Goal: Task Accomplishment & Management: Manage account settings

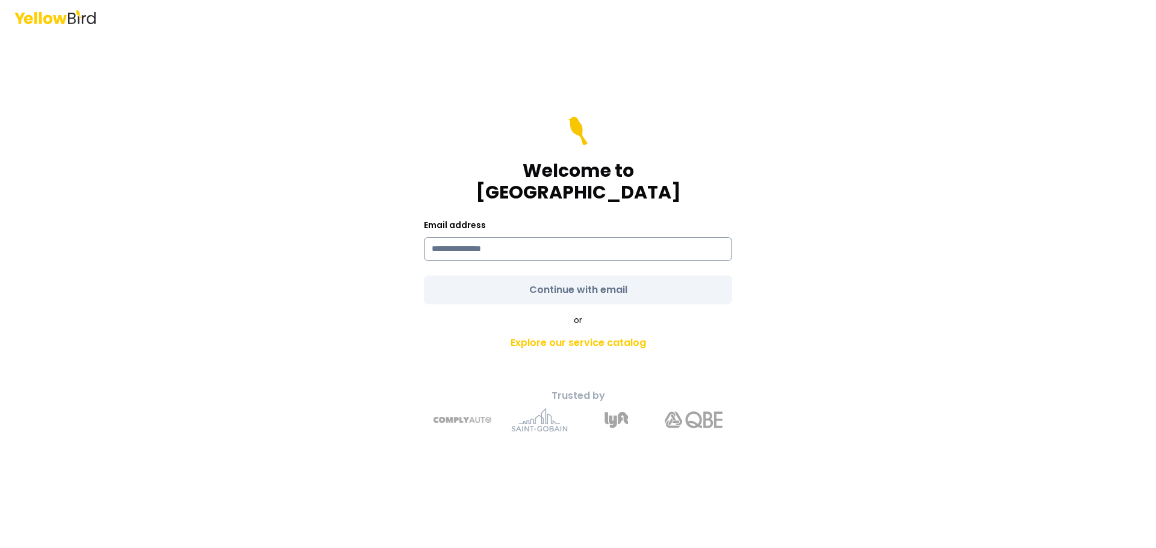
click at [482, 239] on input at bounding box center [578, 249] width 308 height 24
type input "**********"
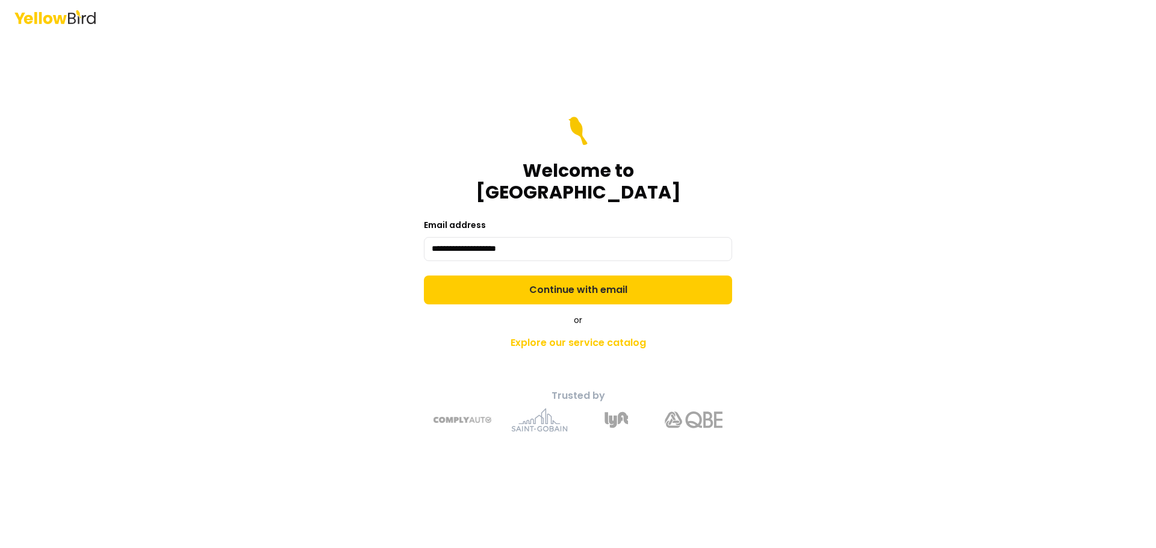
click at [574, 277] on form "**********" at bounding box center [578, 211] width 308 height 188
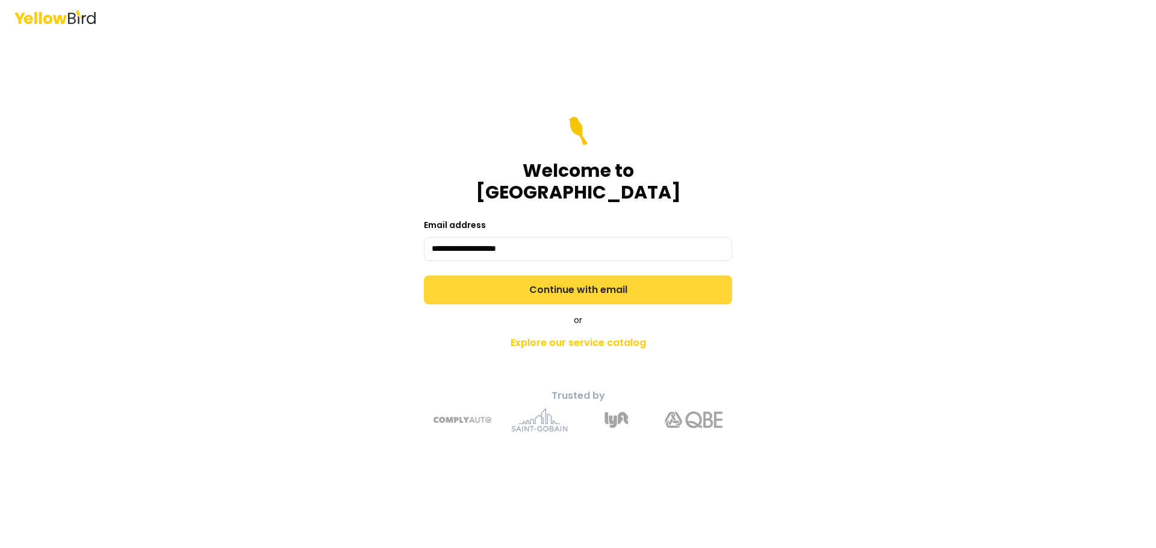
click at [572, 277] on button "Continue with email" at bounding box center [578, 290] width 308 height 29
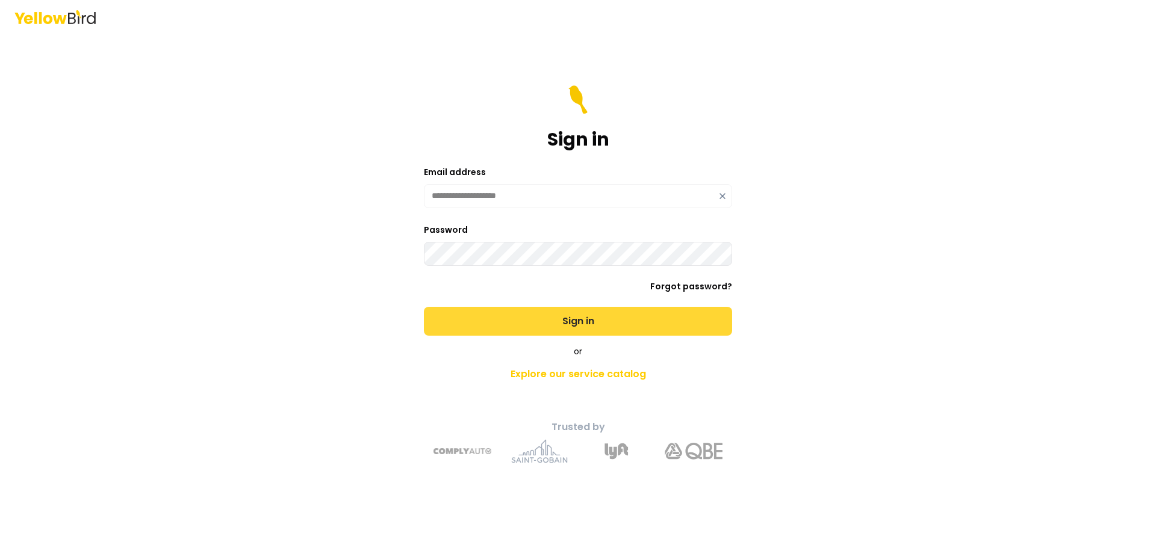
click at [563, 325] on button "Sign in" at bounding box center [578, 321] width 308 height 29
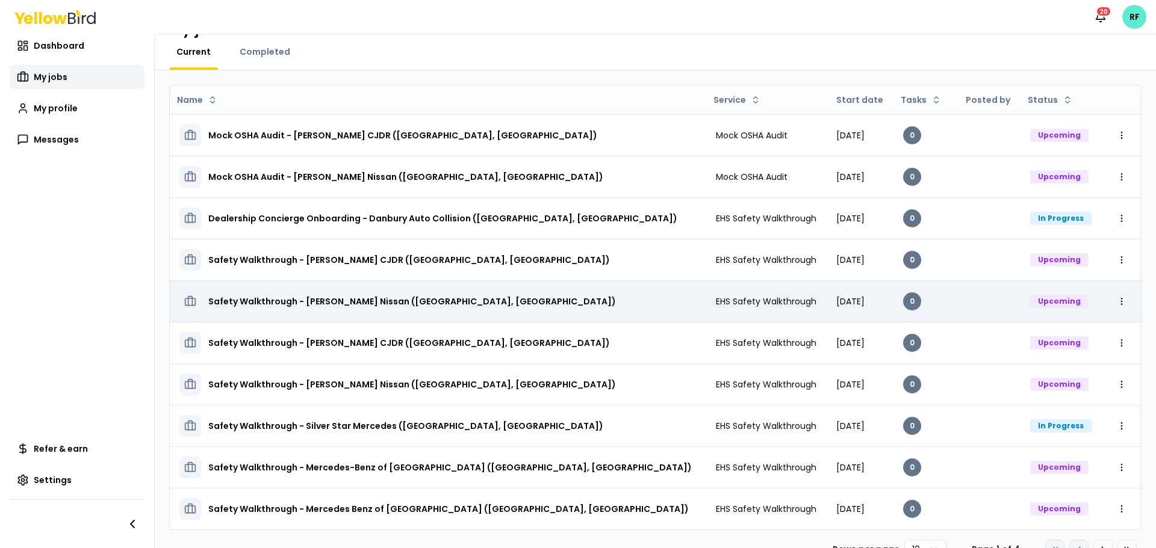
scroll to position [55, 0]
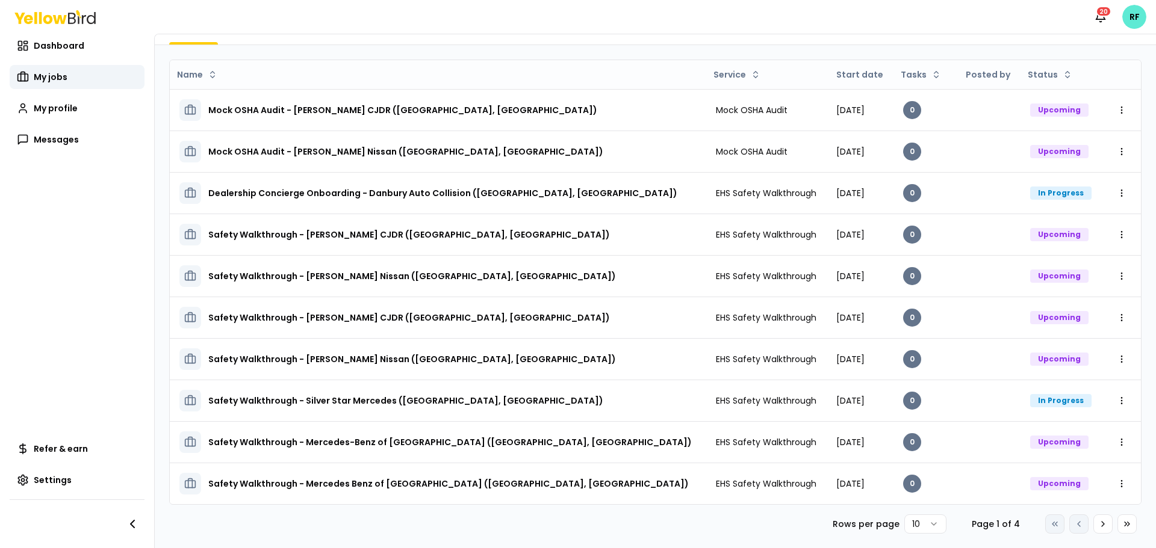
click at [921, 521] on html "Notifications 20 RF Dashboard My jobs My profile Messages Refer & earn Settings…" at bounding box center [578, 274] width 1156 height 548
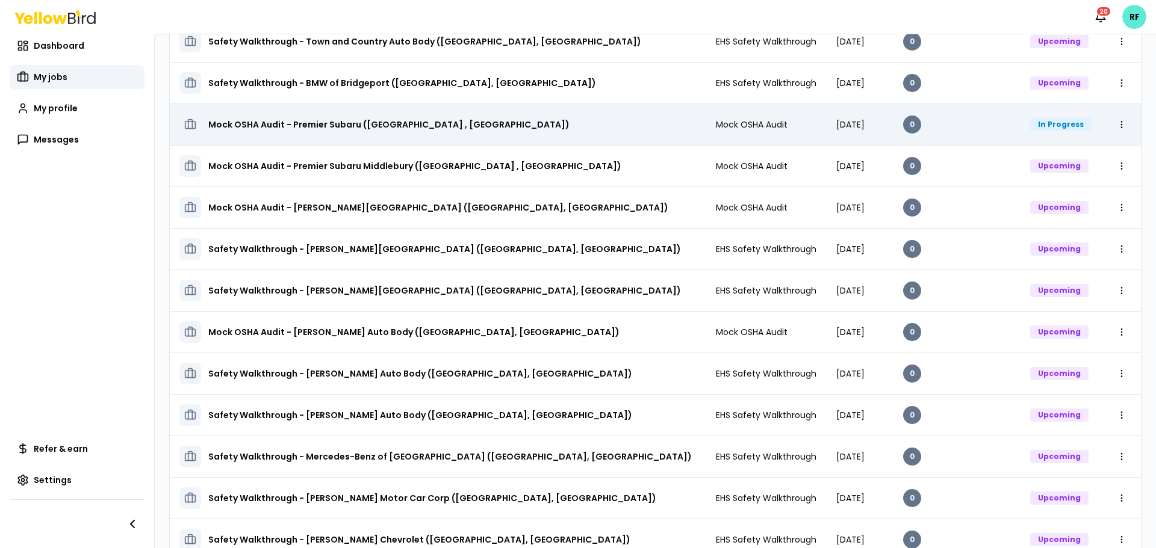
scroll to position [551, 0]
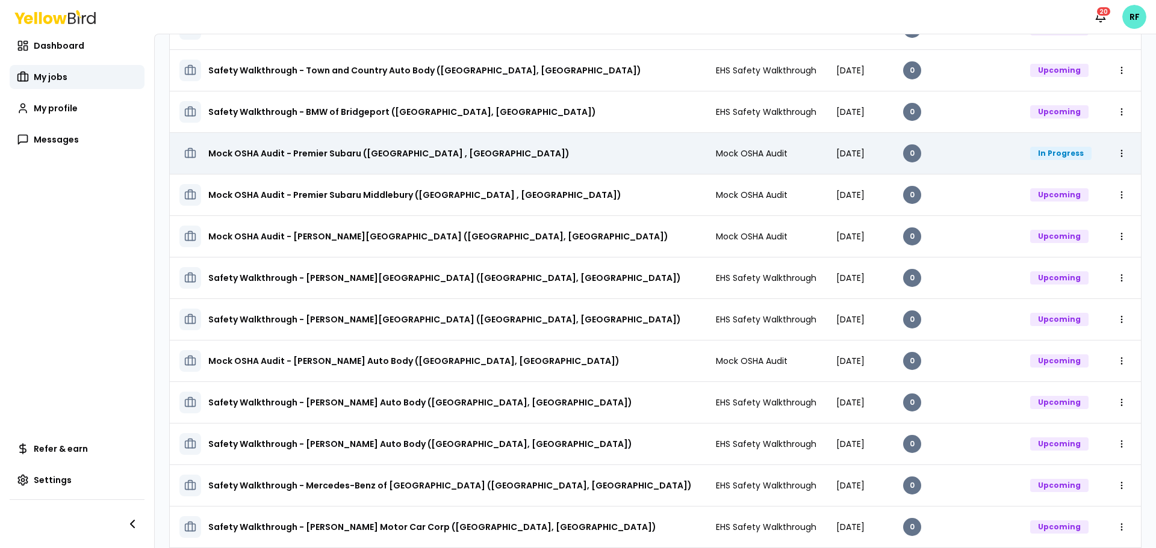
click at [750, 151] on td "Mock OSHA Audit" at bounding box center [766, 153] width 121 height 42
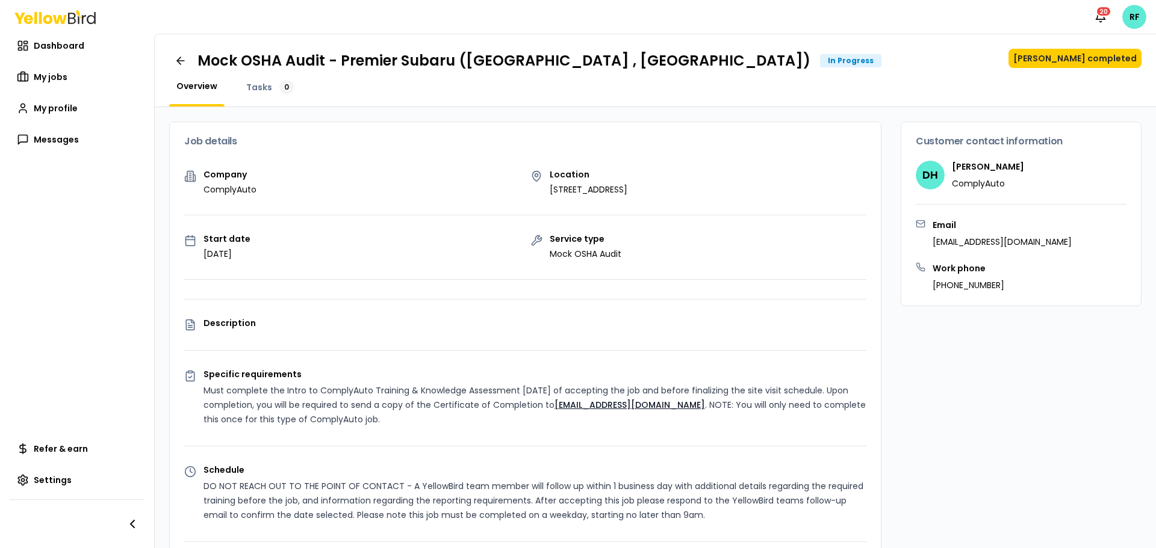
drag, startPoint x: 731, startPoint y: 191, endPoint x: 544, endPoint y: 190, distance: 186.6
click at [544, 190] on div "Location [STREET_ADDRESS]" at bounding box center [698, 182] width 336 height 25
click at [1058, 60] on button "[PERSON_NAME] completed" at bounding box center [1074, 58] width 133 height 19
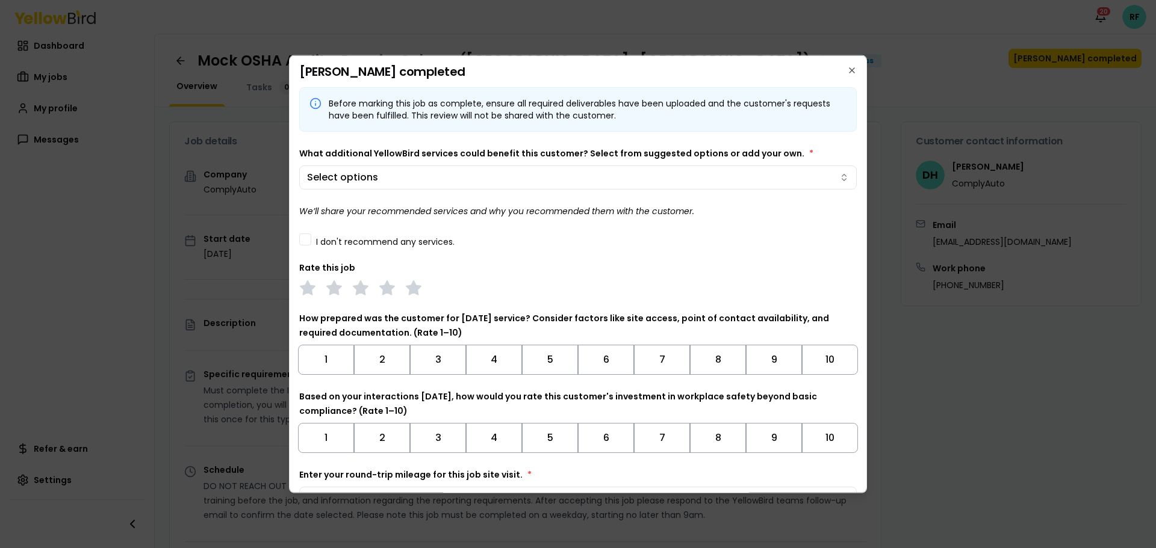
click at [311, 243] on div "I don't recommend any services." at bounding box center [577, 238] width 557 height 13
click at [307, 240] on button "I don't recommend any services." at bounding box center [305, 239] width 12 height 12
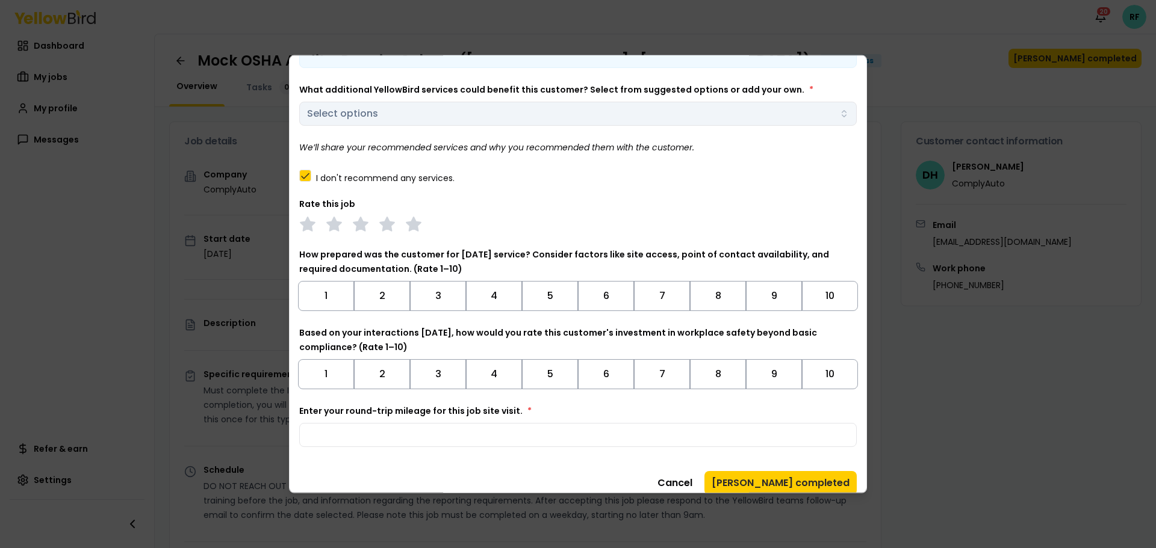
scroll to position [75, 0]
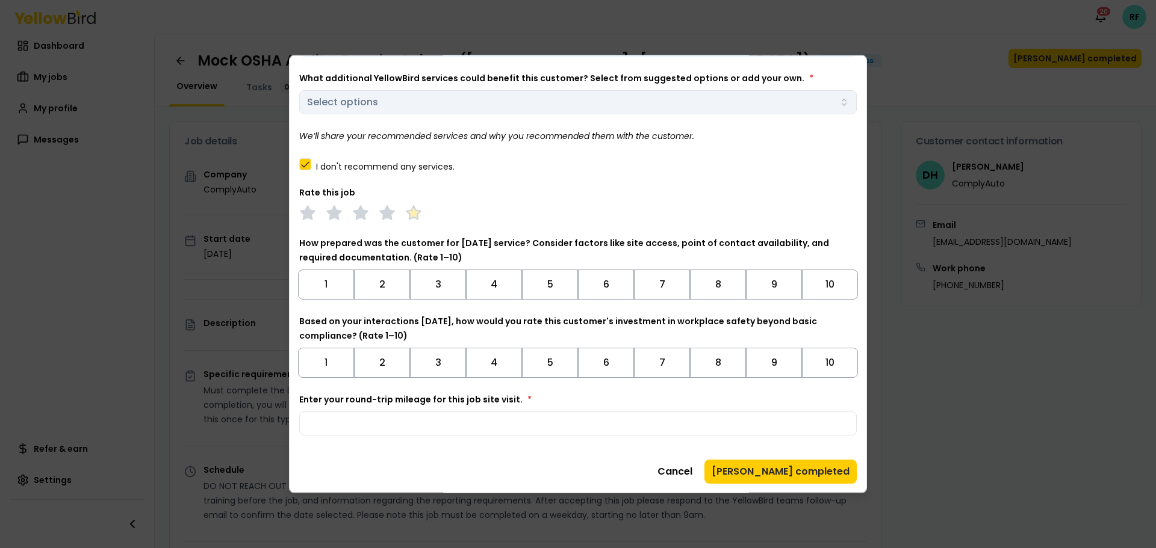
click at [412, 213] on polygon at bounding box center [413, 211] width 14 height 13
click at [407, 418] on input "Enter your round-trip mileage for this job site visit. *" at bounding box center [577, 423] width 557 height 24
type input "***"
click at [770, 471] on button "[PERSON_NAME] completed" at bounding box center [780, 471] width 152 height 24
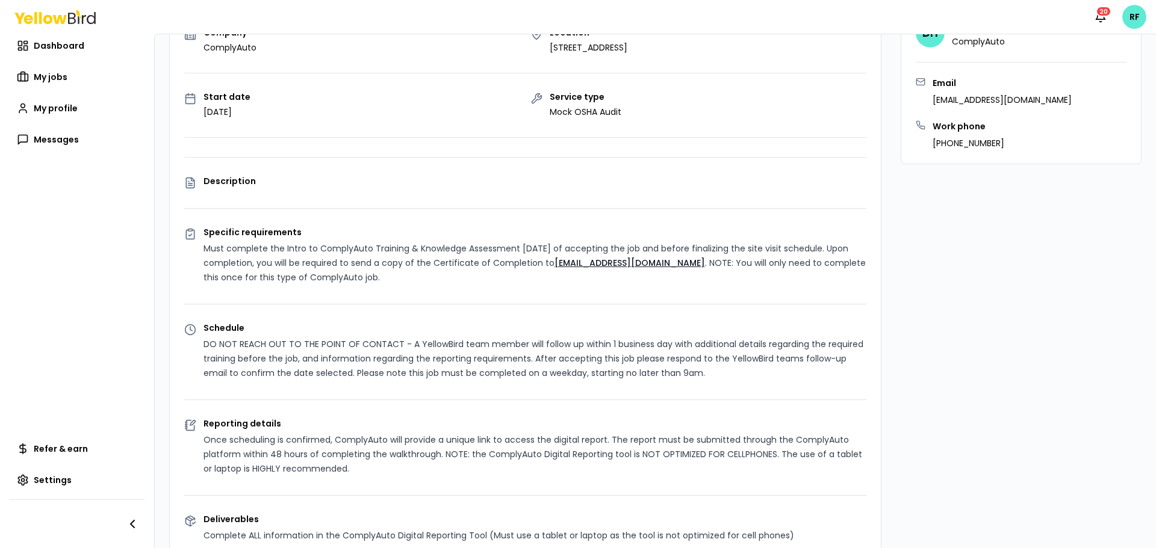
scroll to position [0, 0]
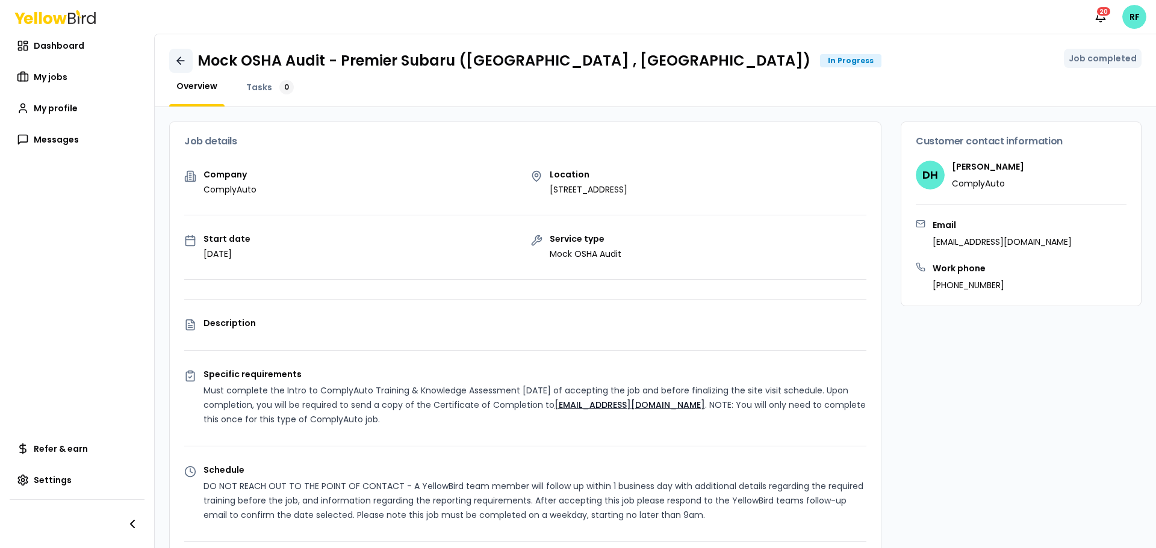
click at [176, 66] on icon at bounding box center [181, 61] width 12 height 12
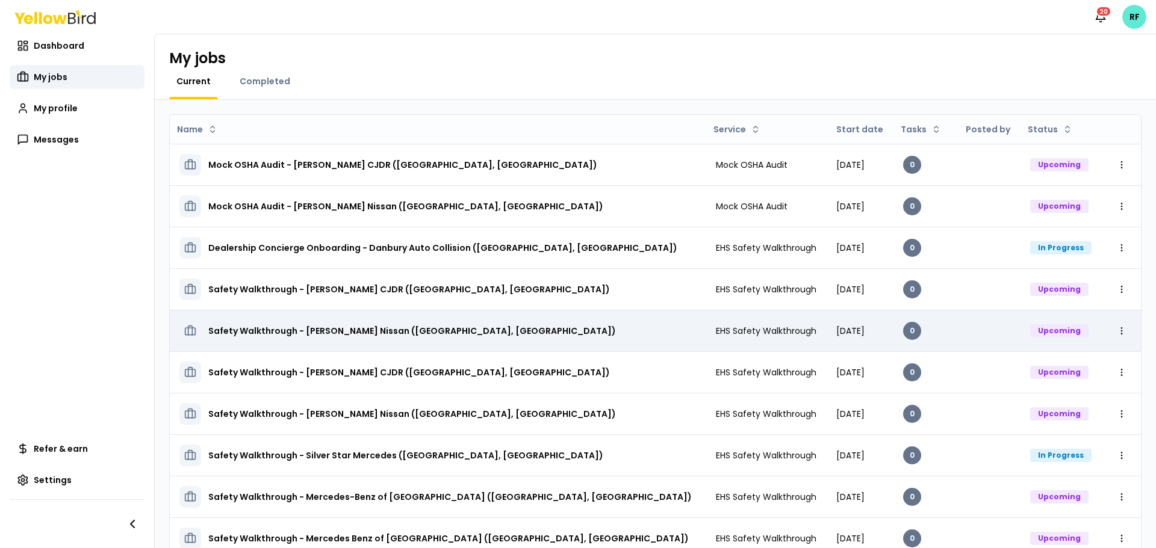
click at [716, 329] on span "EHS Safety Walkthrough" at bounding box center [766, 331] width 101 height 12
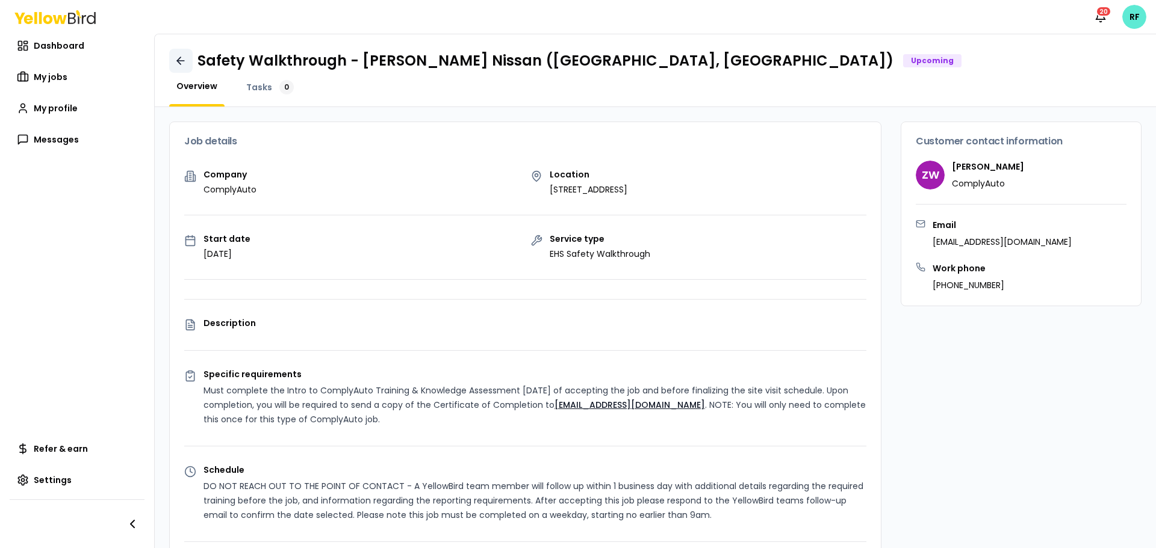
click at [179, 64] on icon at bounding box center [181, 61] width 12 height 12
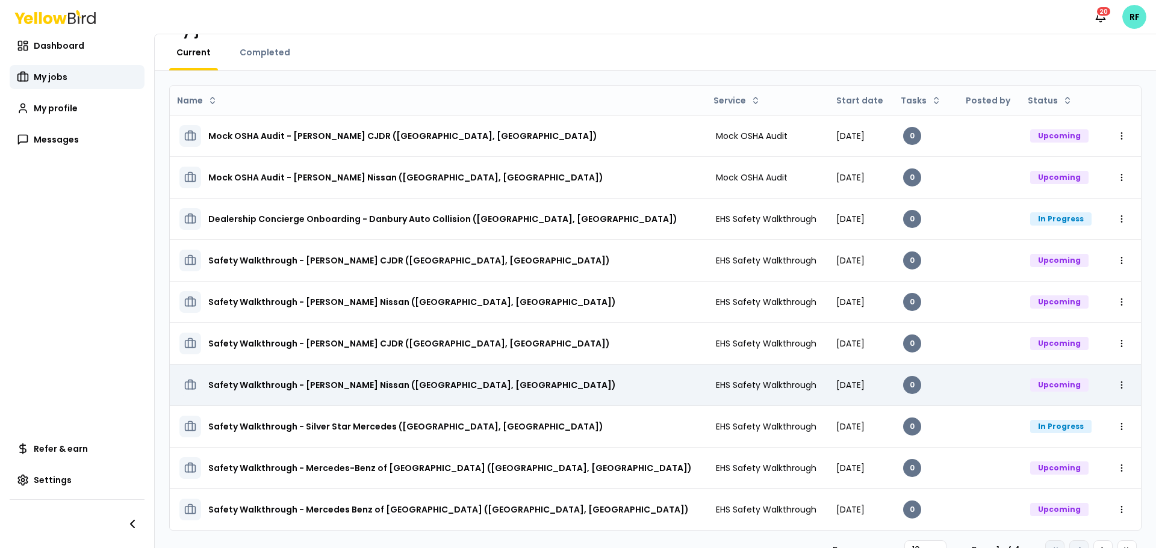
scroll to position [55, 0]
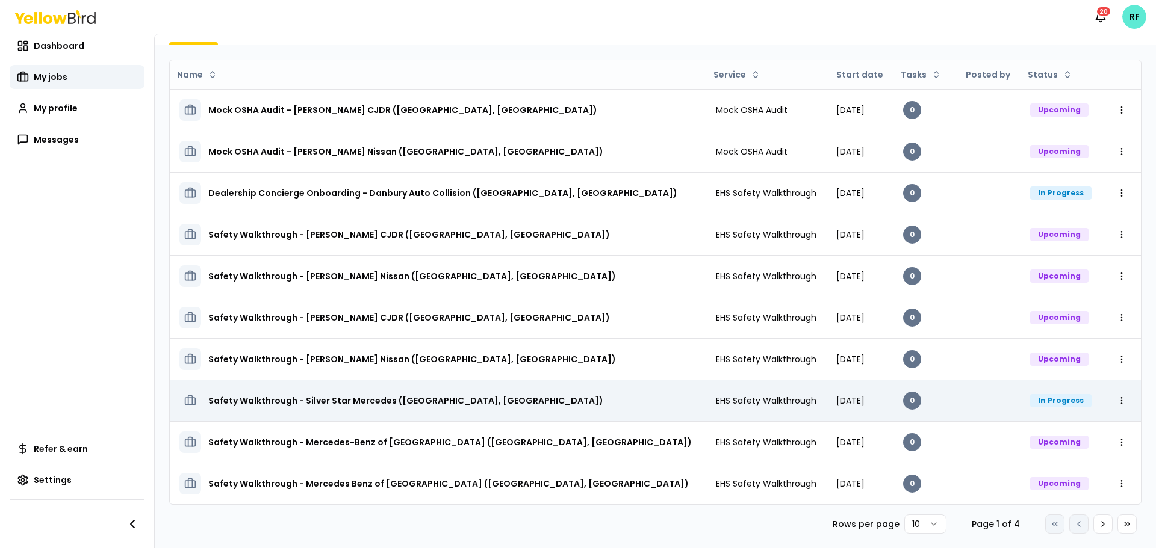
click at [716, 400] on span "EHS Safety Walkthrough" at bounding box center [766, 401] width 101 height 12
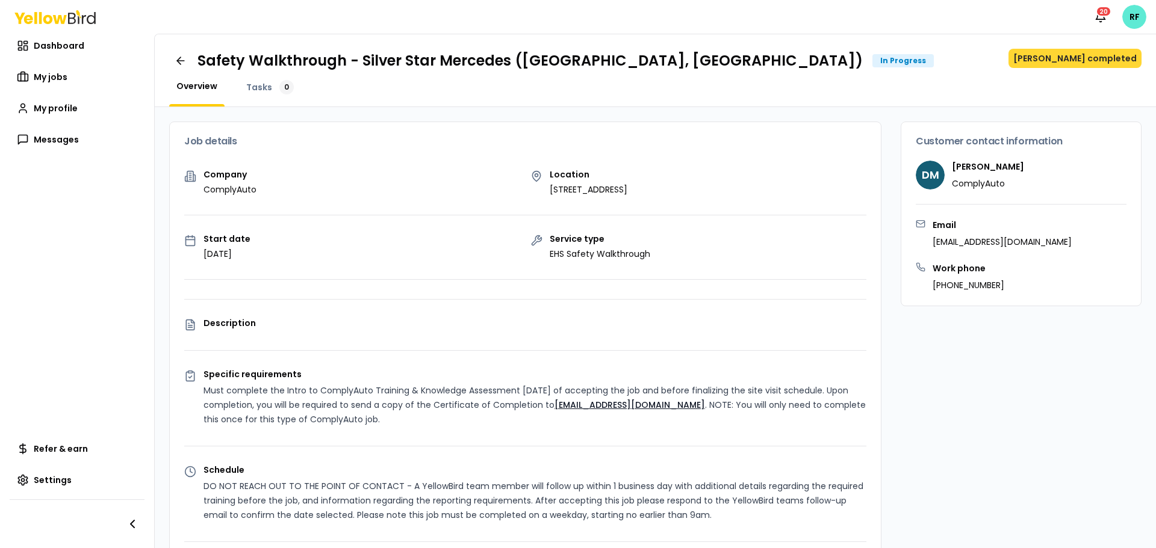
click at [1066, 61] on button "[PERSON_NAME] completed" at bounding box center [1074, 58] width 133 height 19
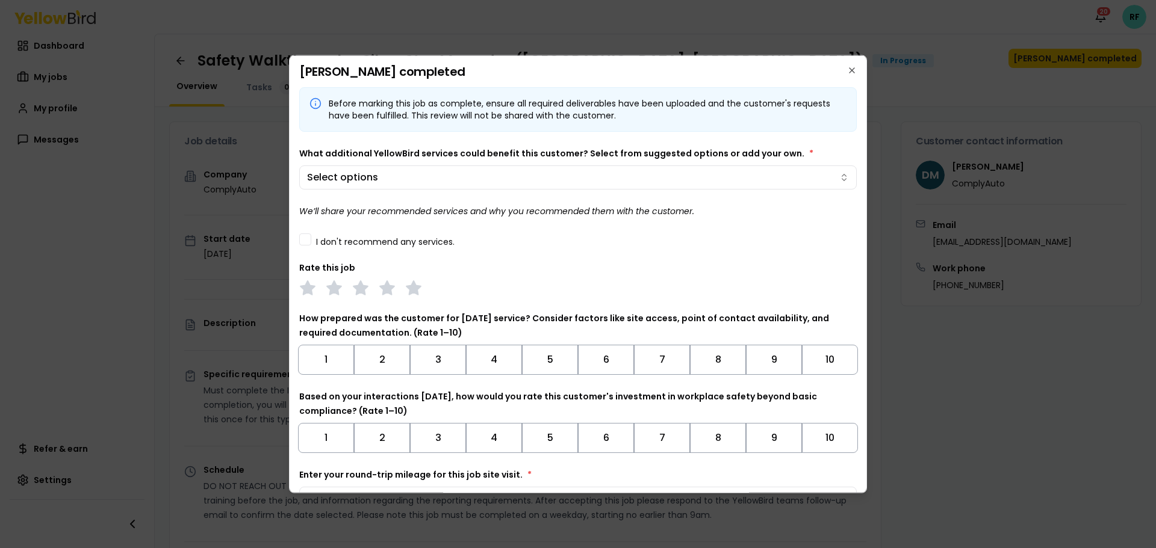
click at [303, 242] on button "I don't recommend any services." at bounding box center [305, 239] width 12 height 12
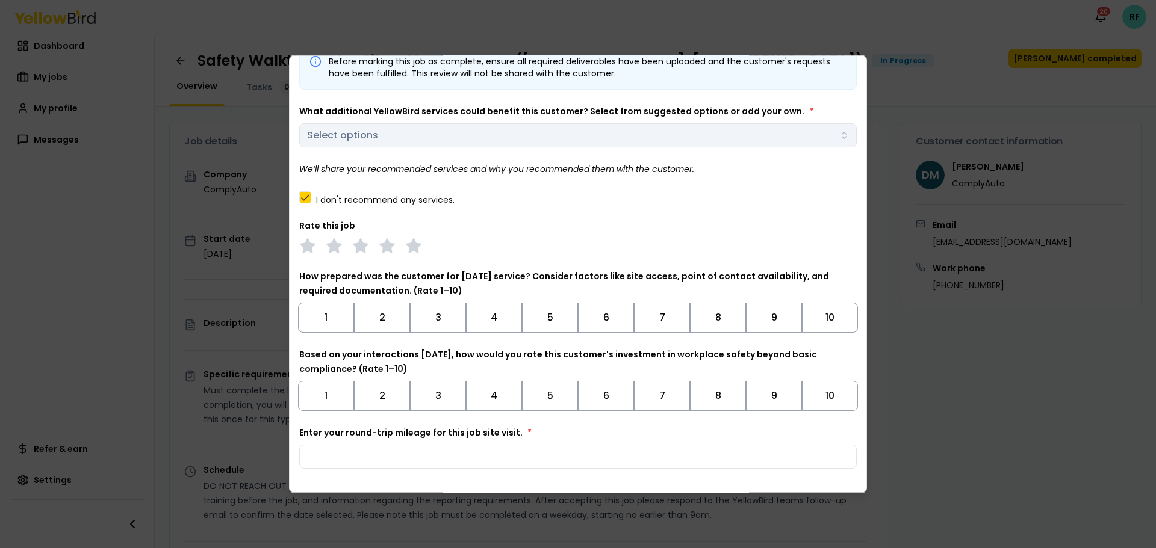
scroll to position [75, 0]
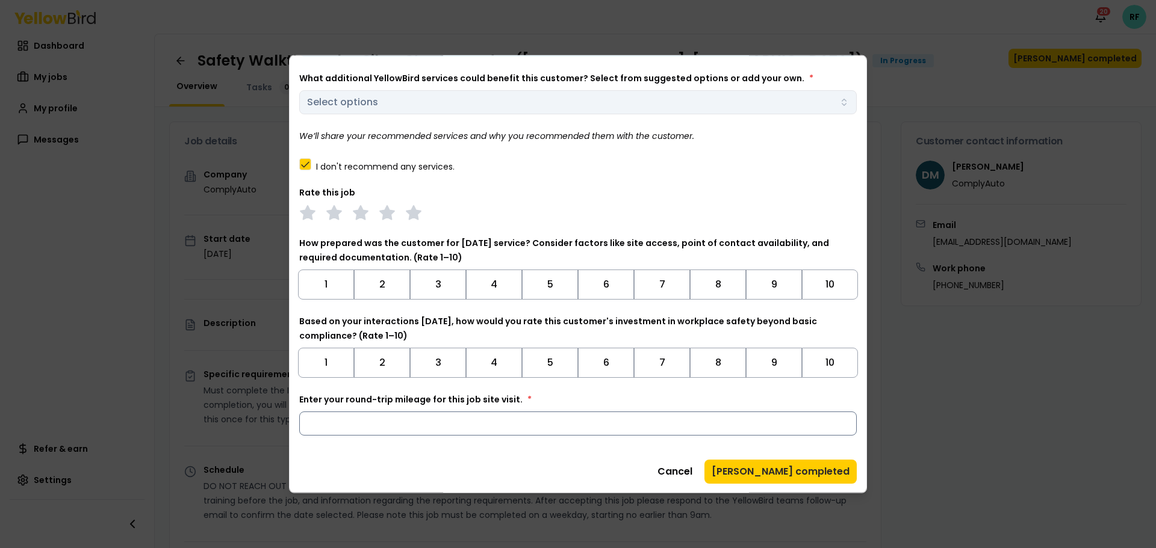
click at [457, 429] on input "Enter your round-trip mileage for this job site visit. *" at bounding box center [577, 423] width 557 height 24
type input "**"
click at [794, 471] on button "[PERSON_NAME] completed" at bounding box center [780, 471] width 152 height 24
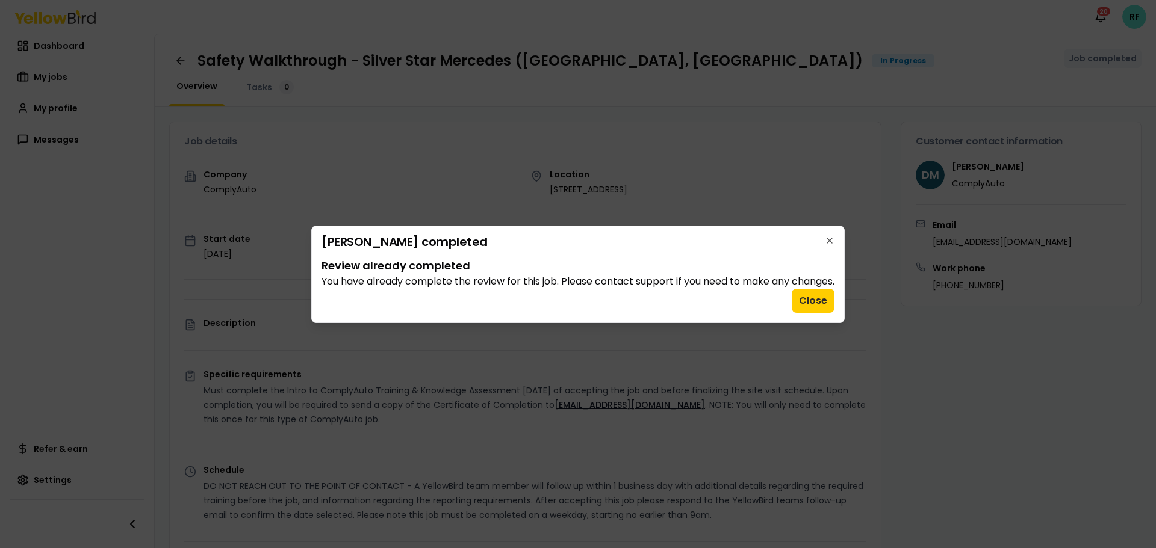
scroll to position [0, 0]
click at [819, 299] on button "Close" at bounding box center [812, 301] width 43 height 24
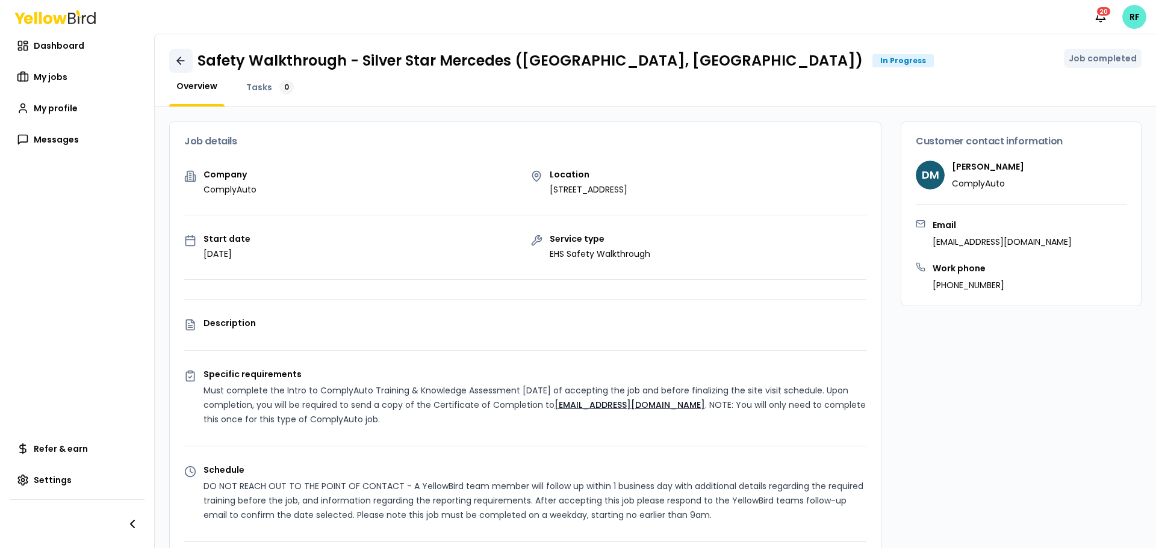
click at [179, 61] on icon at bounding box center [181, 61] width 7 height 0
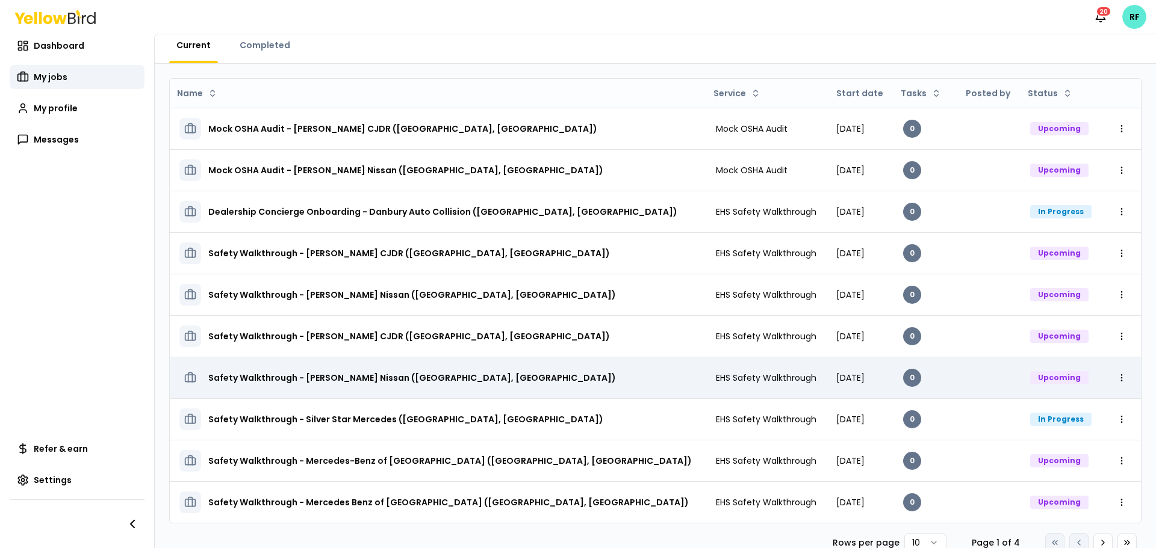
scroll to position [55, 0]
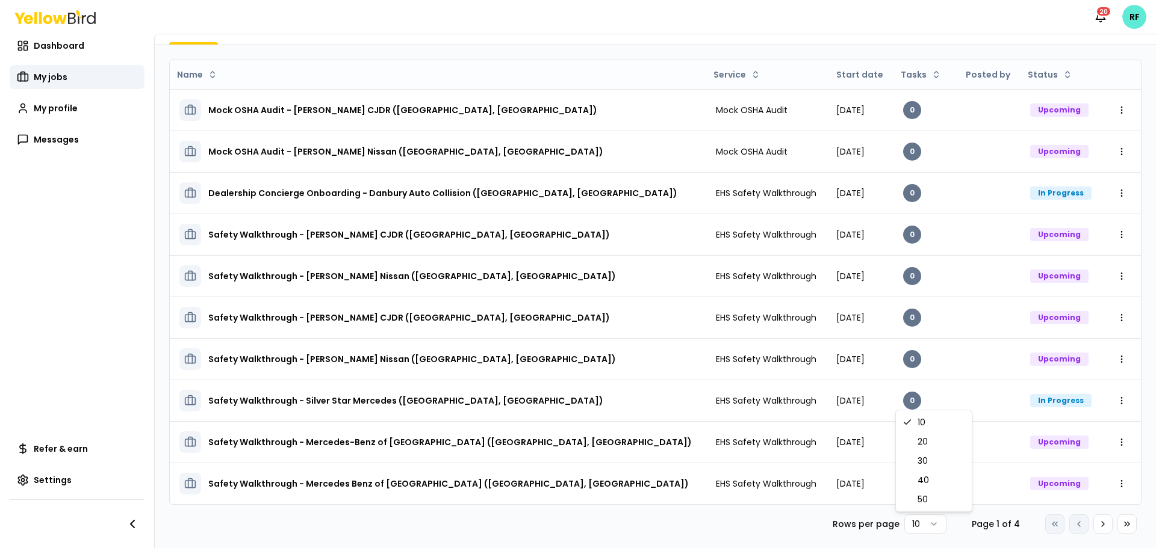
click at [917, 525] on html "Notifications 20 RF Dashboard My jobs My profile Messages Refer & earn Settings…" at bounding box center [578, 274] width 1156 height 548
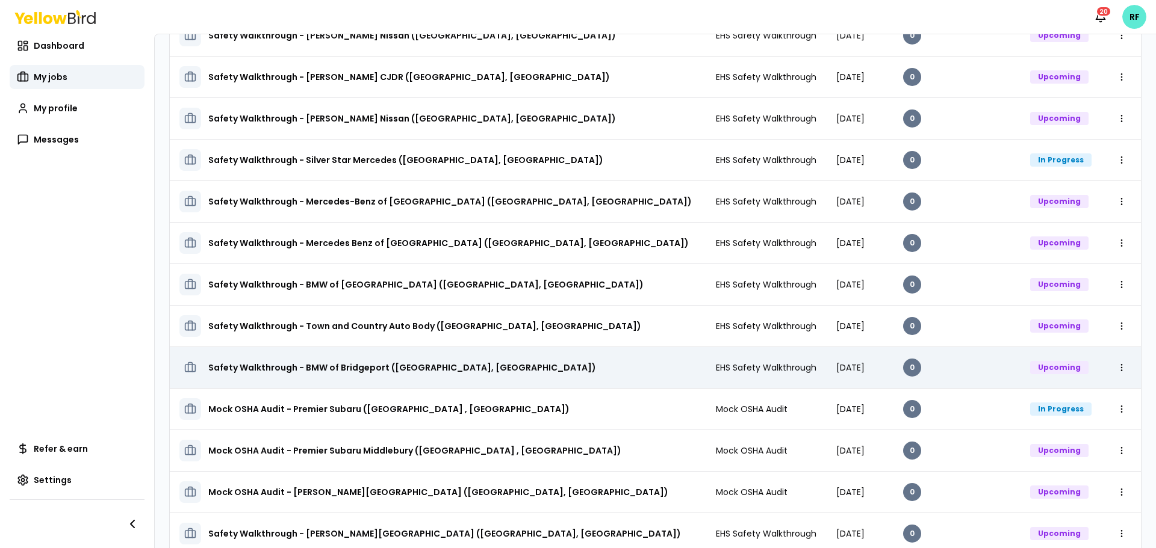
scroll to position [416, 0]
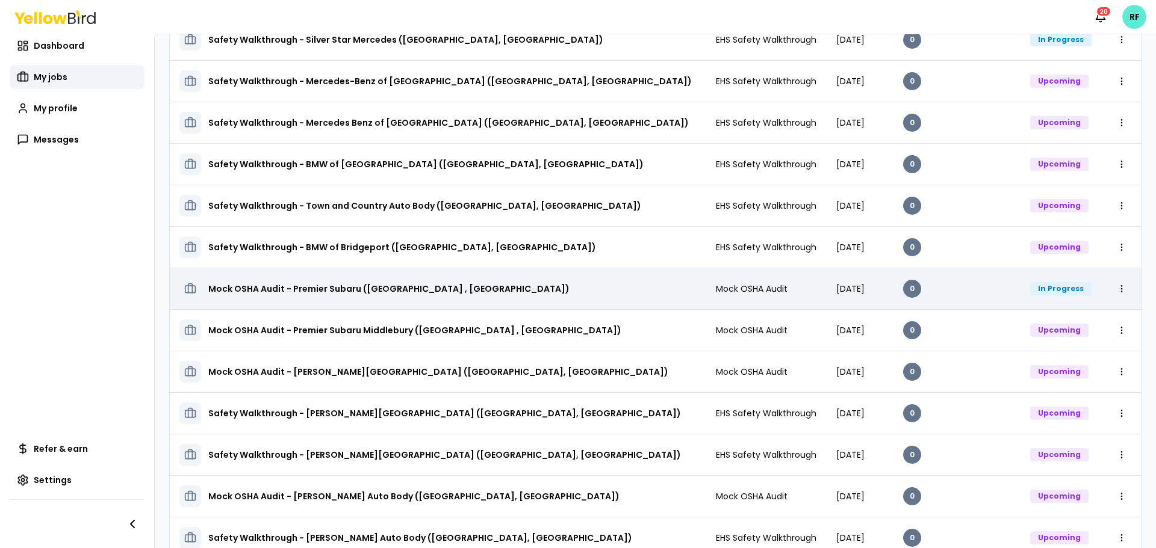
click at [549, 290] on div "Mock OSHA Audit - Premier Subaru ([GEOGRAPHIC_DATA] , [GEOGRAPHIC_DATA])" at bounding box center [437, 289] width 517 height 22
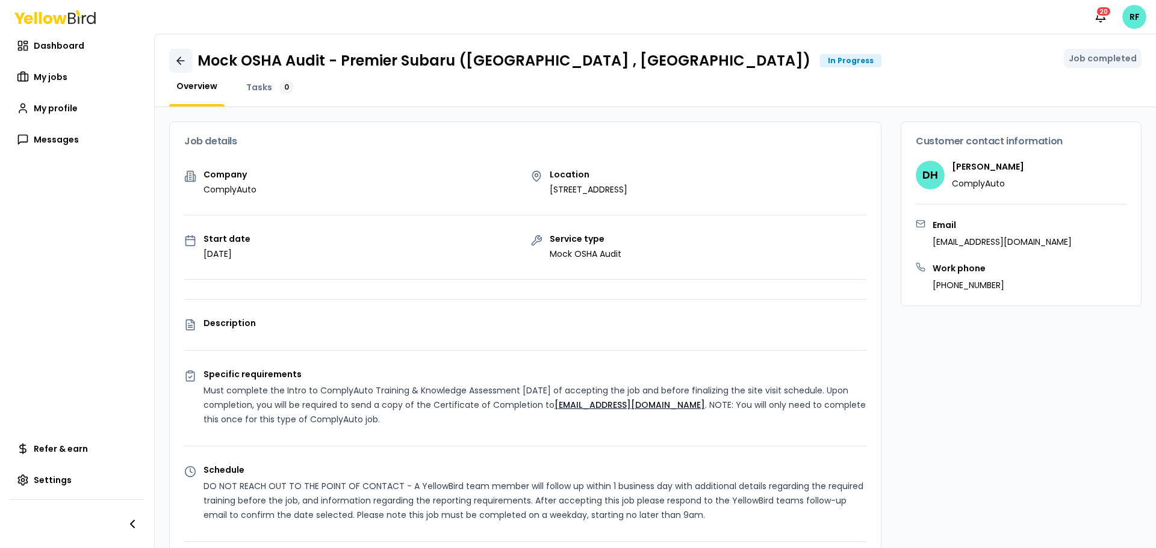
click at [176, 63] on icon at bounding box center [181, 61] width 12 height 12
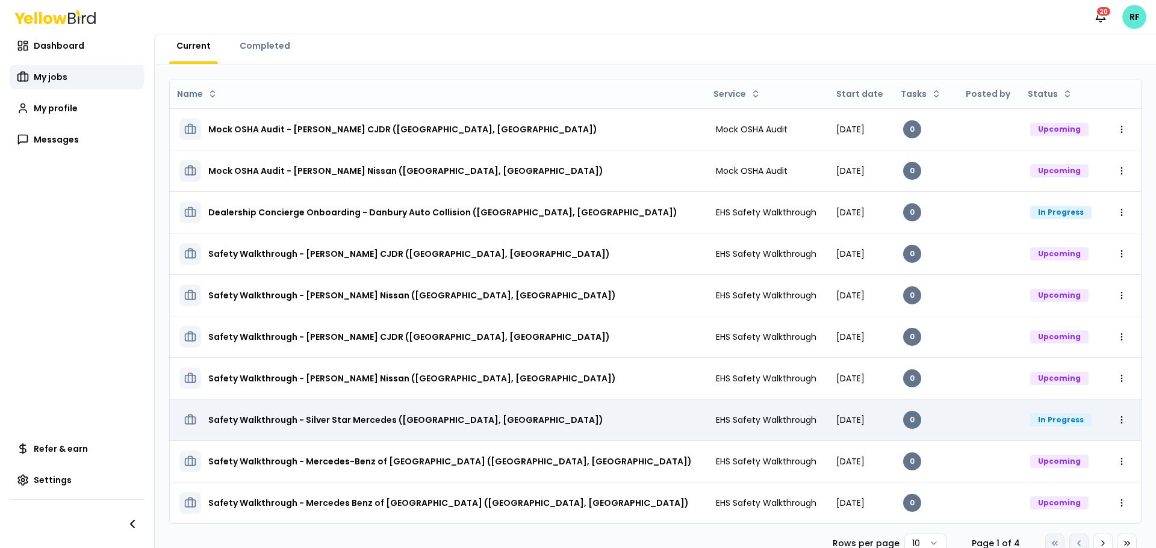
scroll to position [55, 0]
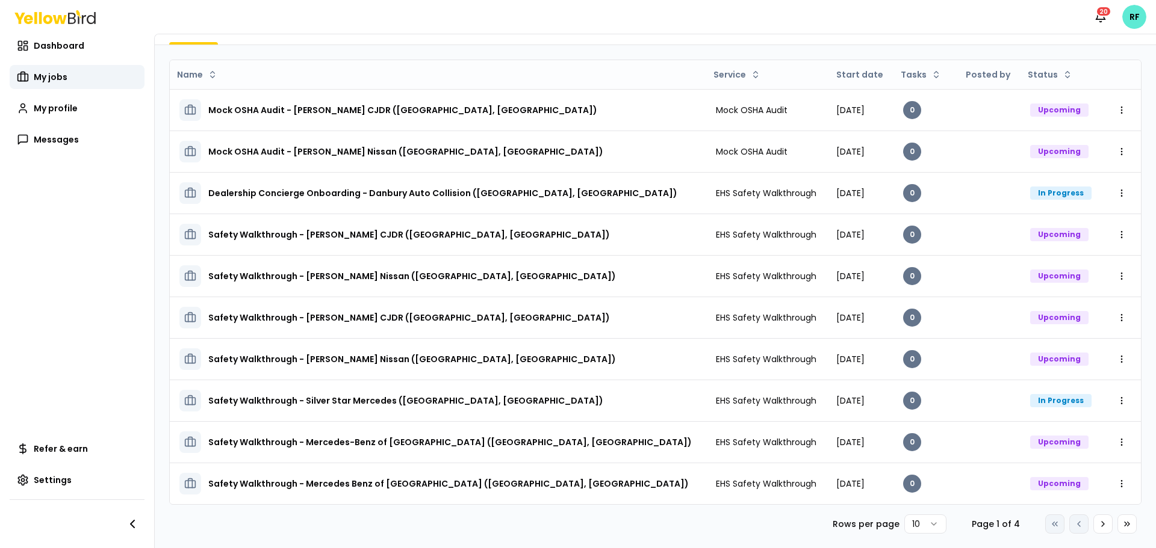
click at [927, 507] on div "Name Service Start date Tasks Posted by Status Mock OSHA Audit - [PERSON_NAME] …" at bounding box center [655, 297] width 972 height 474
click at [923, 521] on html "Notifications 20 RF Dashboard My jobs My profile Messages Refer & earn Settings…" at bounding box center [578, 274] width 1156 height 548
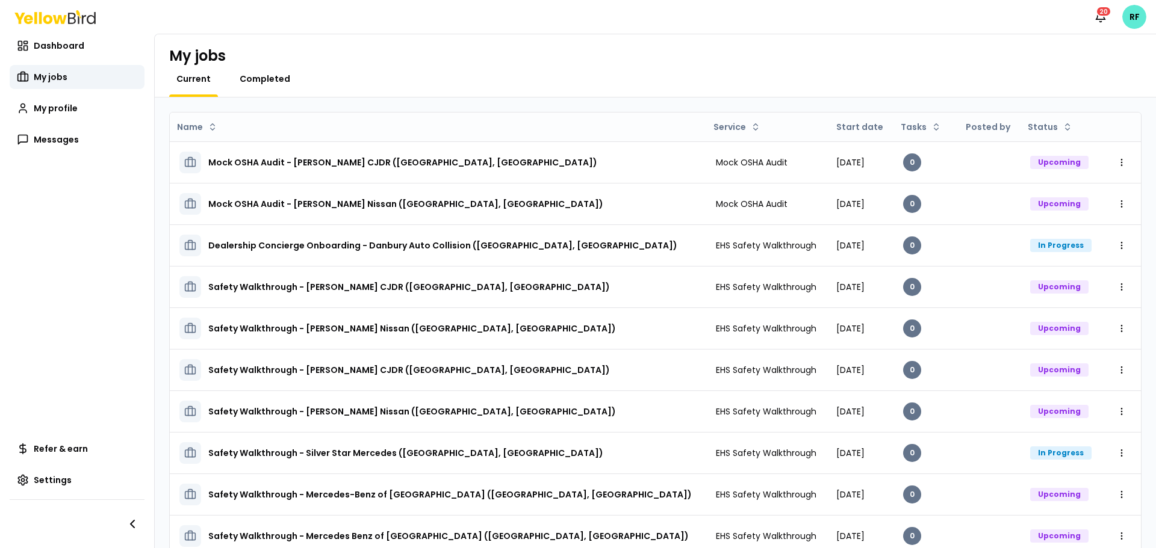
scroll to position [0, 0]
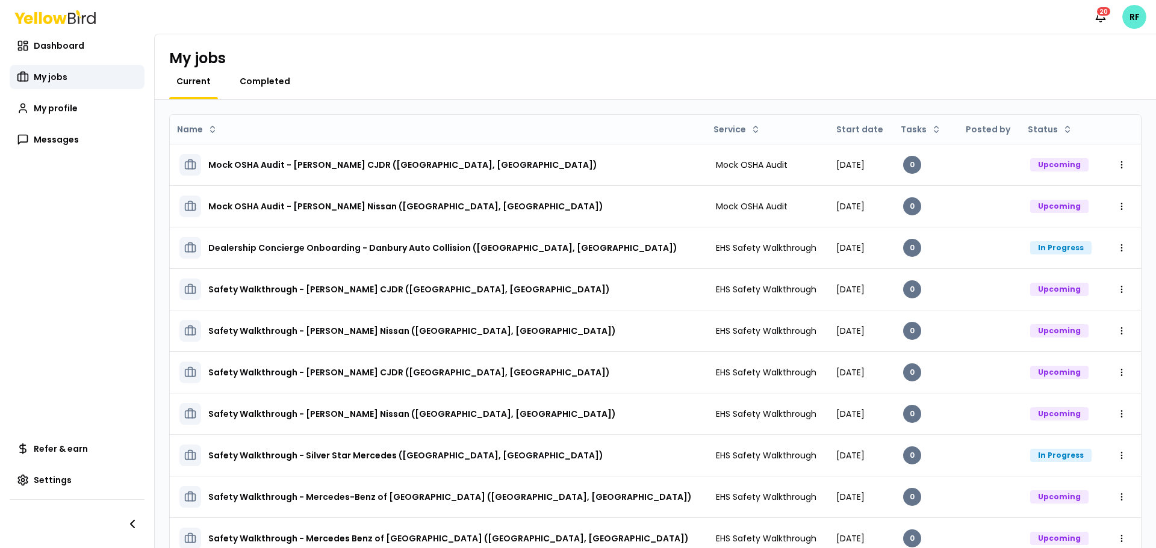
click at [267, 77] on span "Completed" at bounding box center [265, 81] width 51 height 12
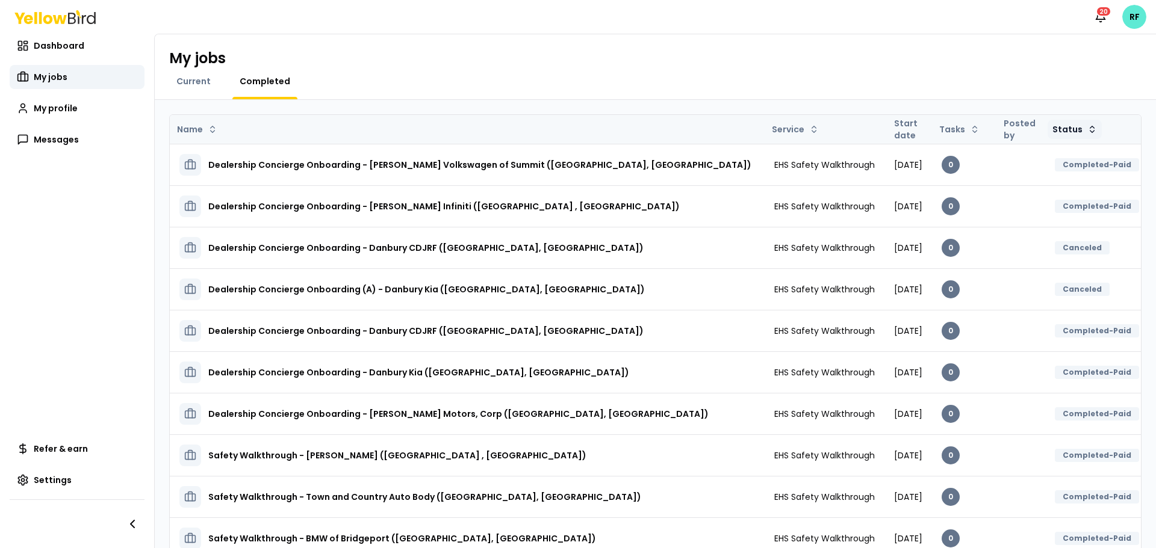
click at [1019, 126] on html "Notifications 20 RF Dashboard My jobs My profile Messages Refer & earn Settings…" at bounding box center [578, 274] width 1156 height 548
click at [1022, 149] on div "Asc" at bounding box center [1026, 153] width 71 height 19
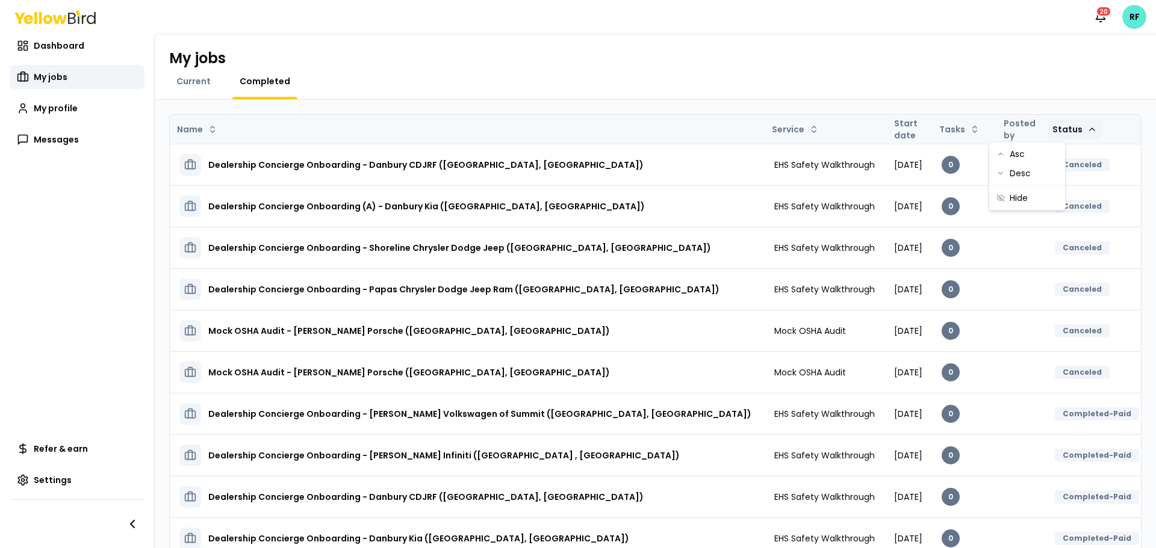
click at [1020, 127] on html "Notifications 20 RF Dashboard My jobs My profile Messages Refer & earn Settings…" at bounding box center [578, 274] width 1156 height 548
click at [1018, 166] on div "Desc" at bounding box center [1026, 173] width 71 height 19
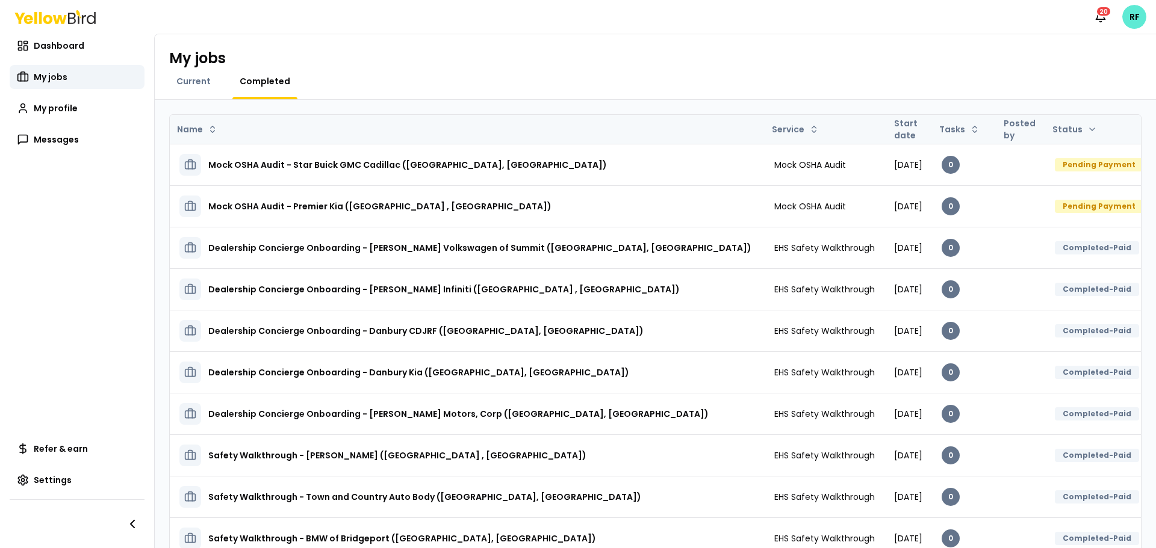
click at [884, 126] on th "Start date" at bounding box center [908, 129] width 48 height 29
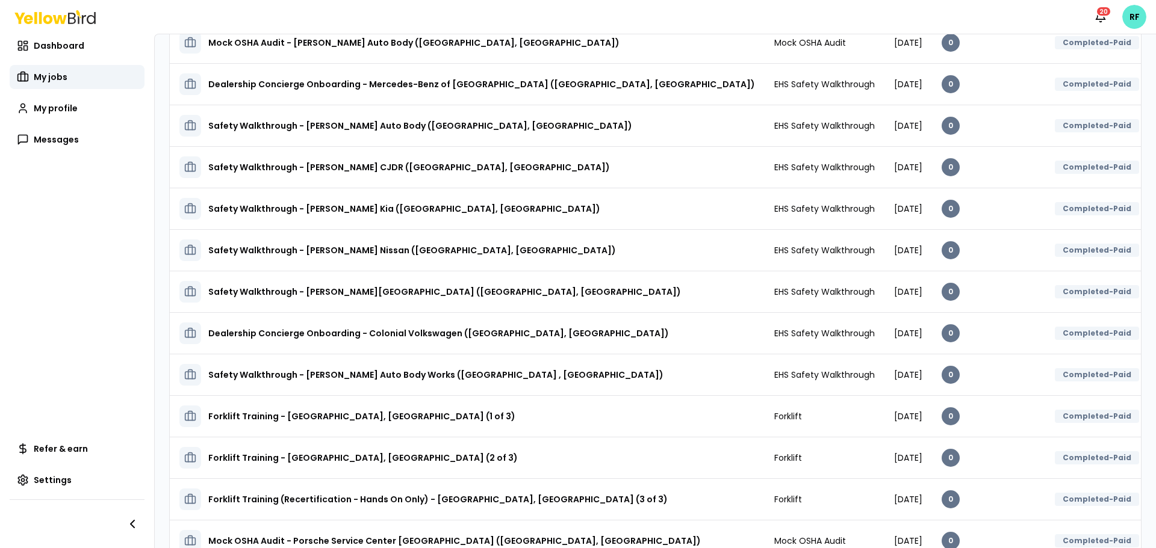
scroll to position [1702, 0]
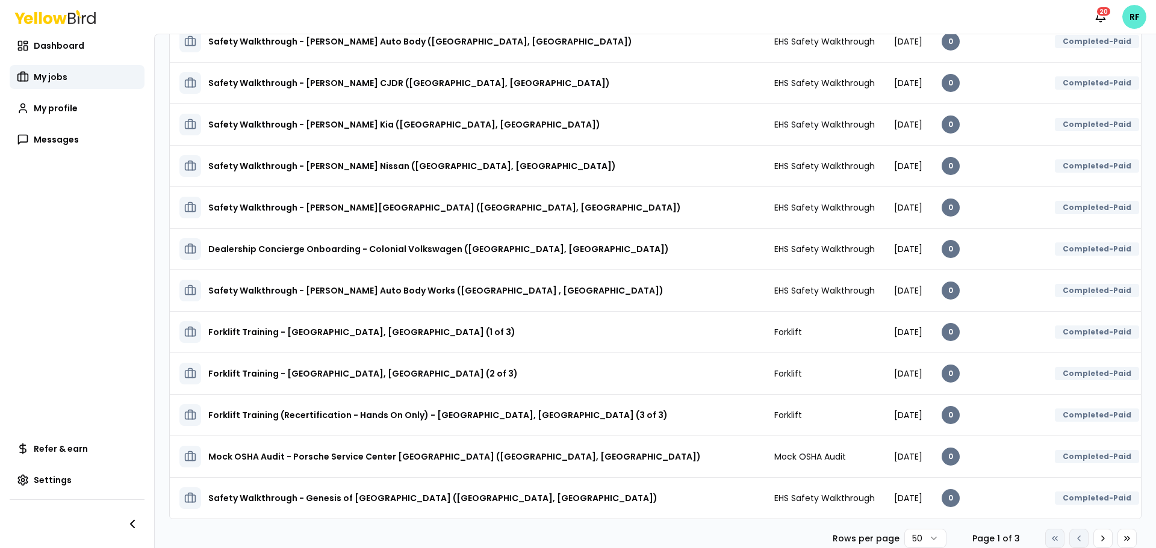
click at [925, 535] on html "Notifications 20 RF Dashboard My jobs My profile Messages Refer & earn Settings…" at bounding box center [578, 274] width 1156 height 548
click at [925, 536] on html "Notifications 20 RF Dashboard My jobs My profile Messages Refer & earn Settings…" at bounding box center [578, 274] width 1156 height 548
click at [1093, 538] on button "Go to next page" at bounding box center [1102, 538] width 19 height 19
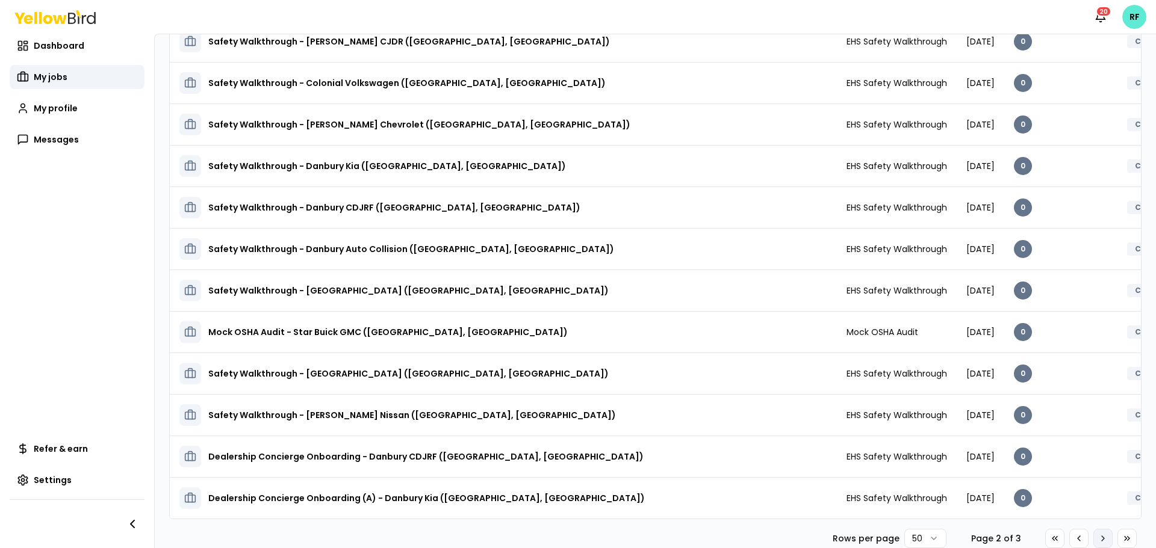
click at [1098, 539] on icon at bounding box center [1103, 539] width 10 height 10
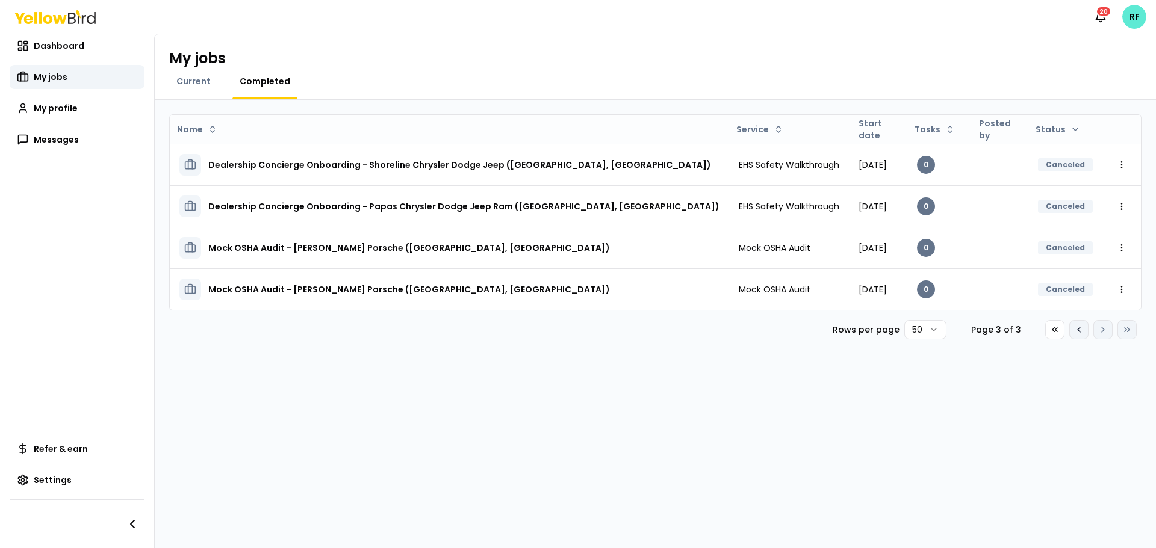
click at [1072, 335] on button "Go to previous page" at bounding box center [1078, 329] width 19 height 19
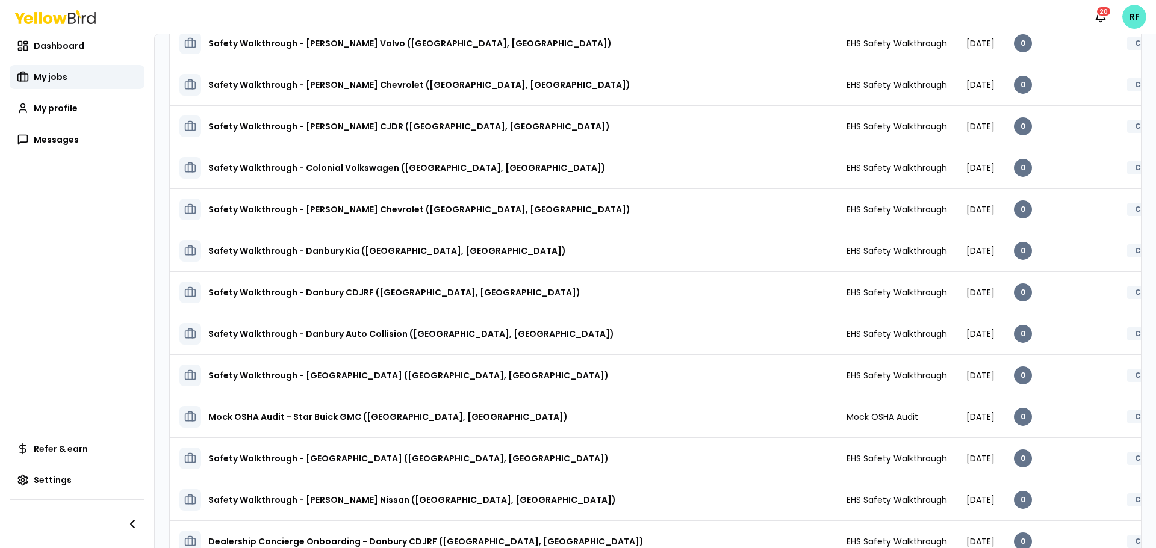
scroll to position [1702, 0]
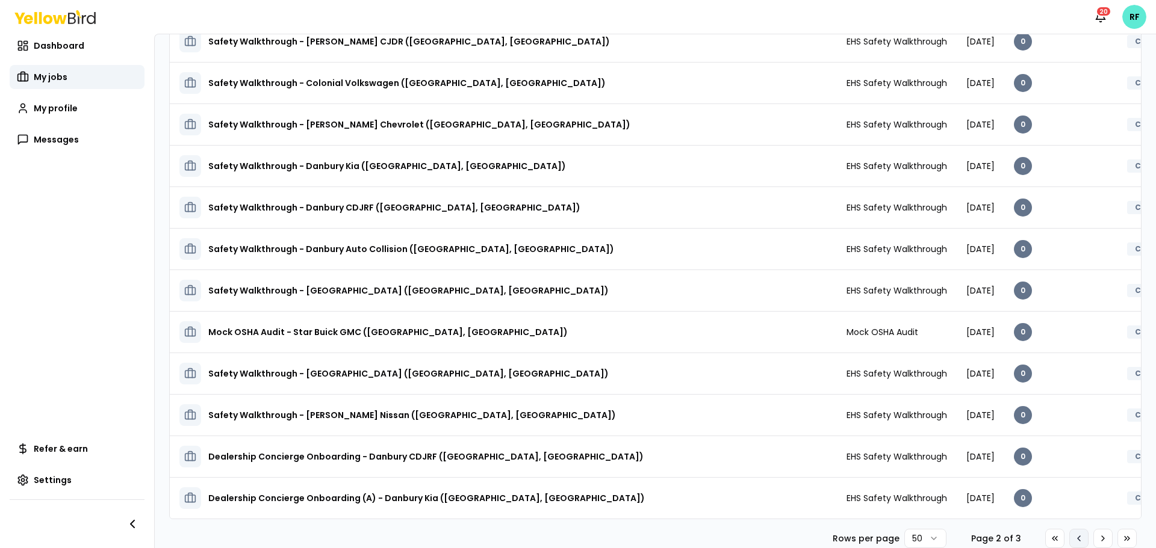
click at [1070, 531] on button "Go to previous page" at bounding box center [1078, 538] width 19 height 19
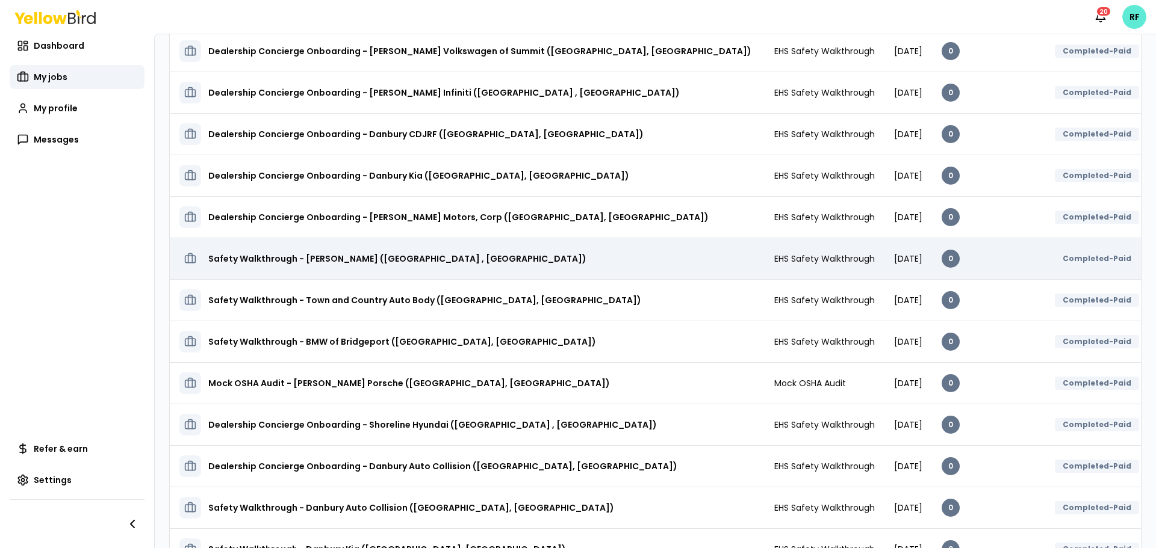
scroll to position [0, 0]
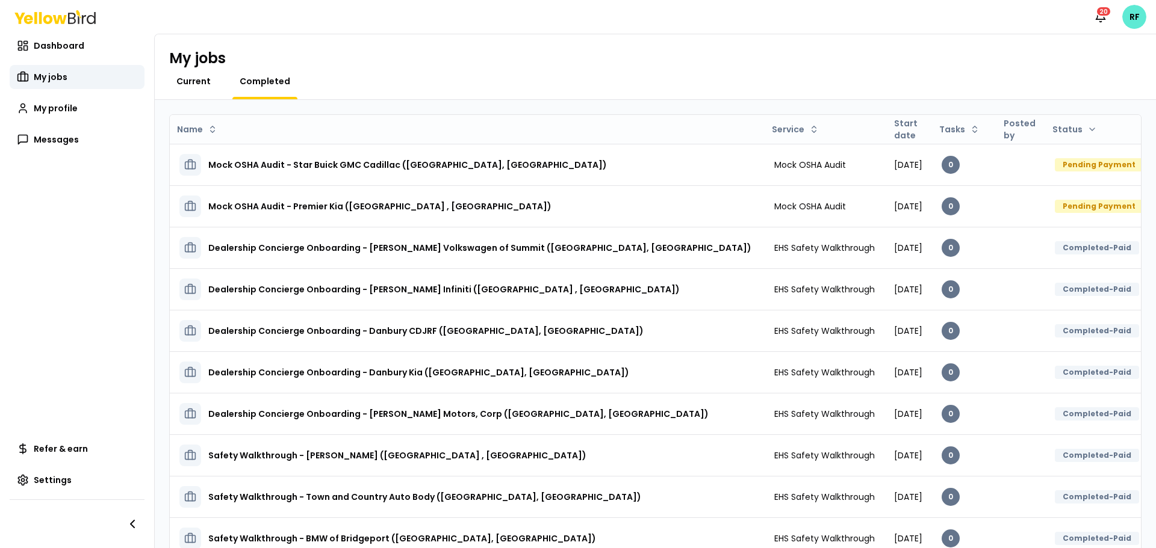
click at [202, 80] on span "Current" at bounding box center [193, 81] width 34 height 12
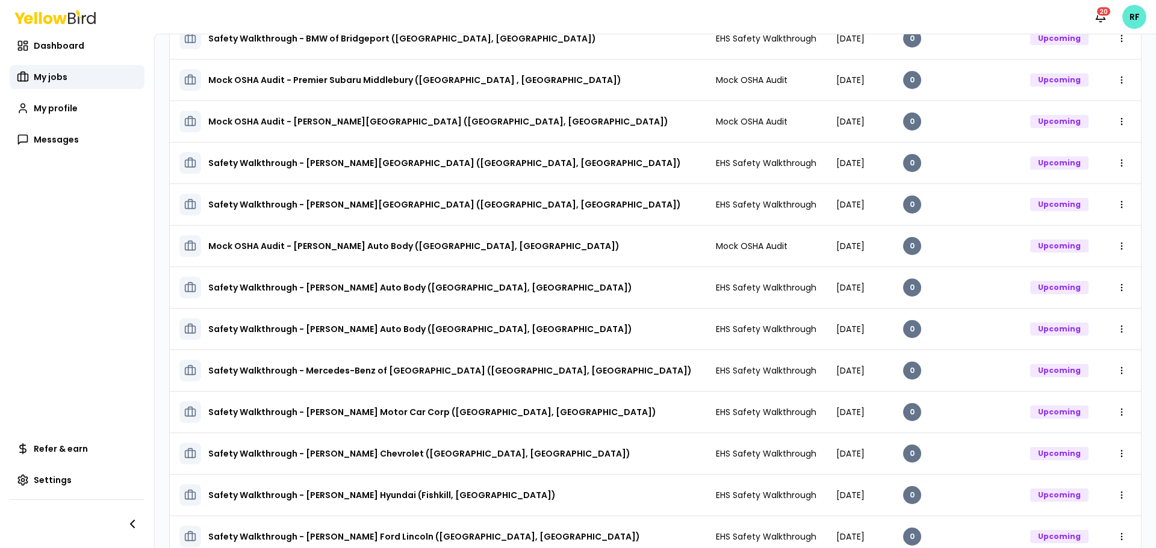
scroll to position [912, 0]
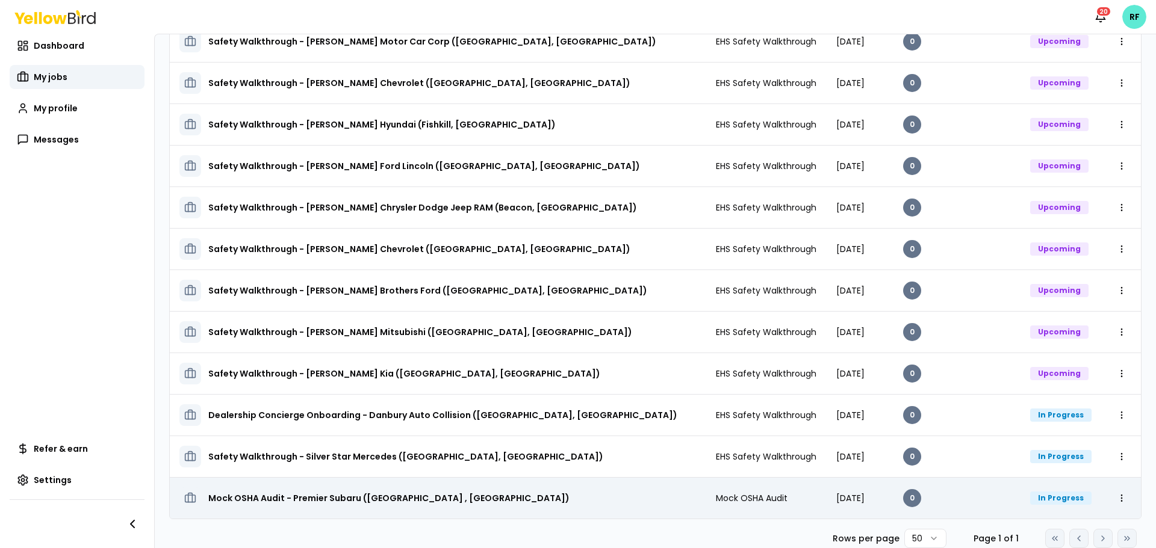
click at [708, 491] on td "Mock OSHA Audit" at bounding box center [766, 498] width 121 height 42
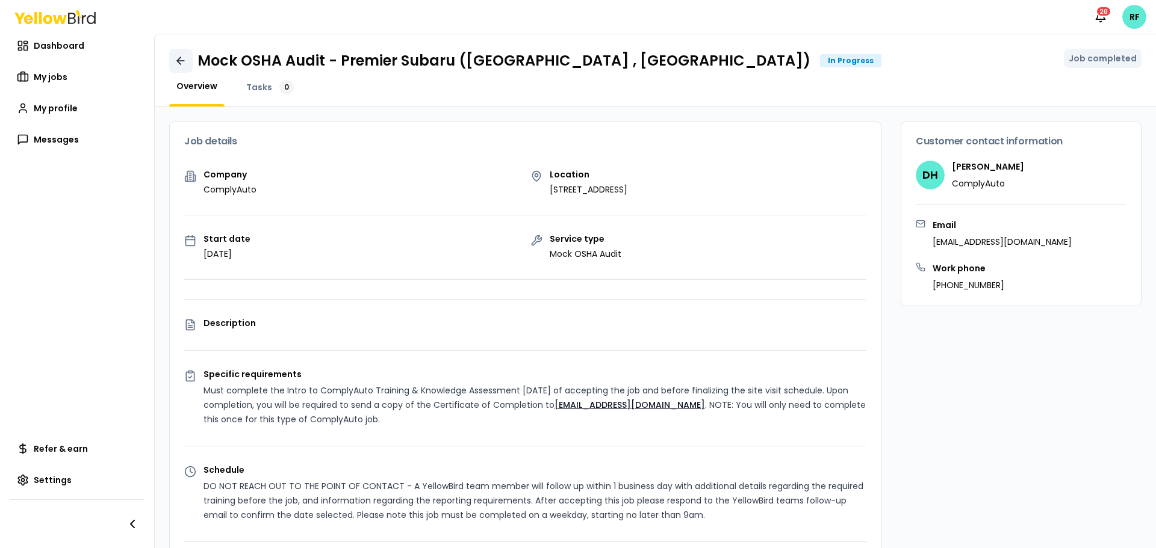
click at [175, 53] on link at bounding box center [180, 61] width 23 height 24
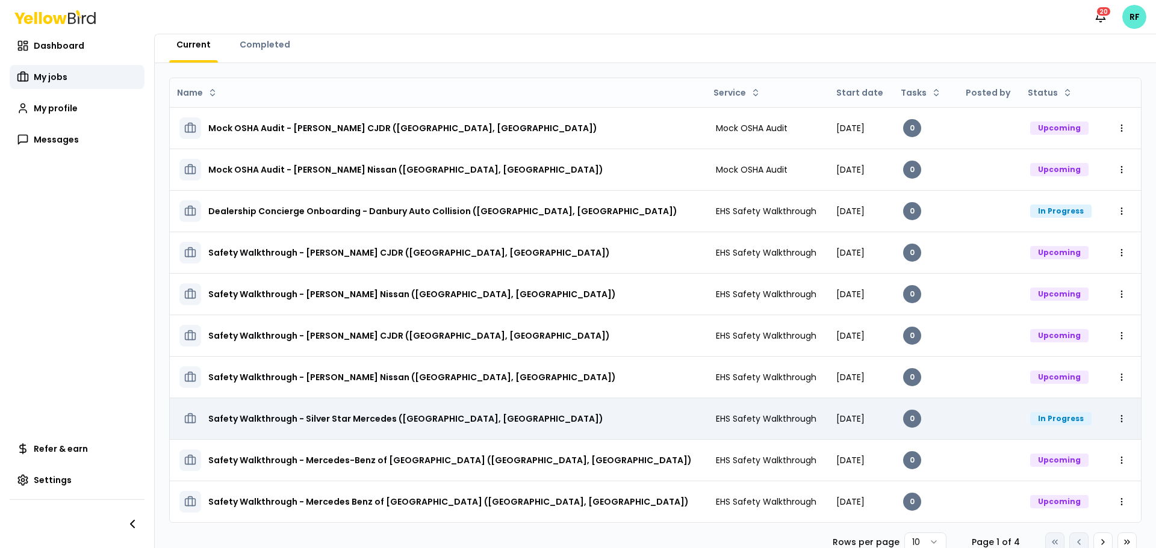
scroll to position [55, 0]
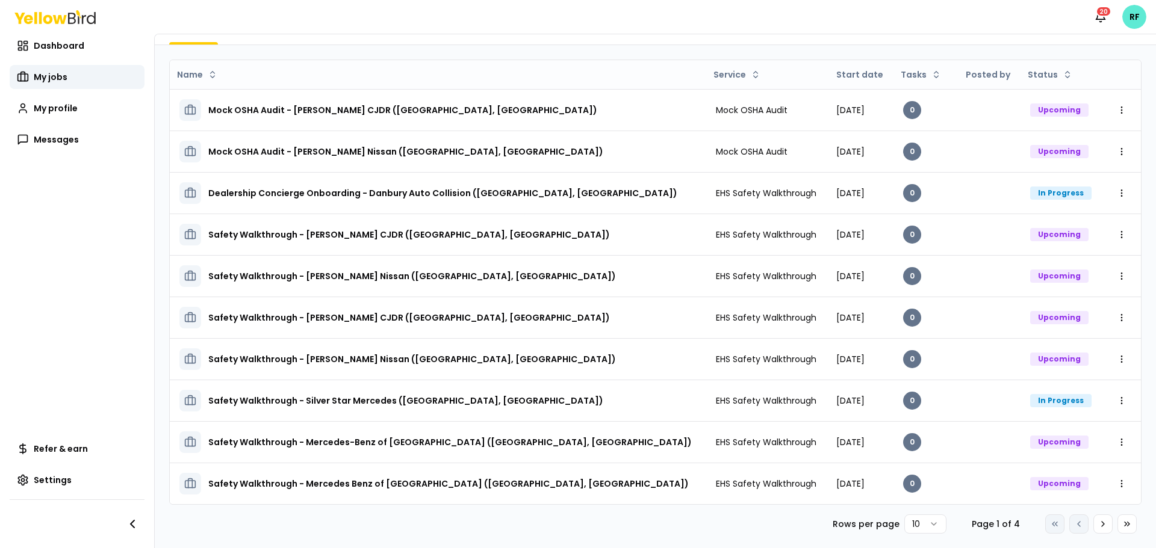
click at [925, 526] on html "Notifications 20 RF Dashboard My jobs My profile Messages Refer & earn Settings…" at bounding box center [578, 274] width 1156 height 548
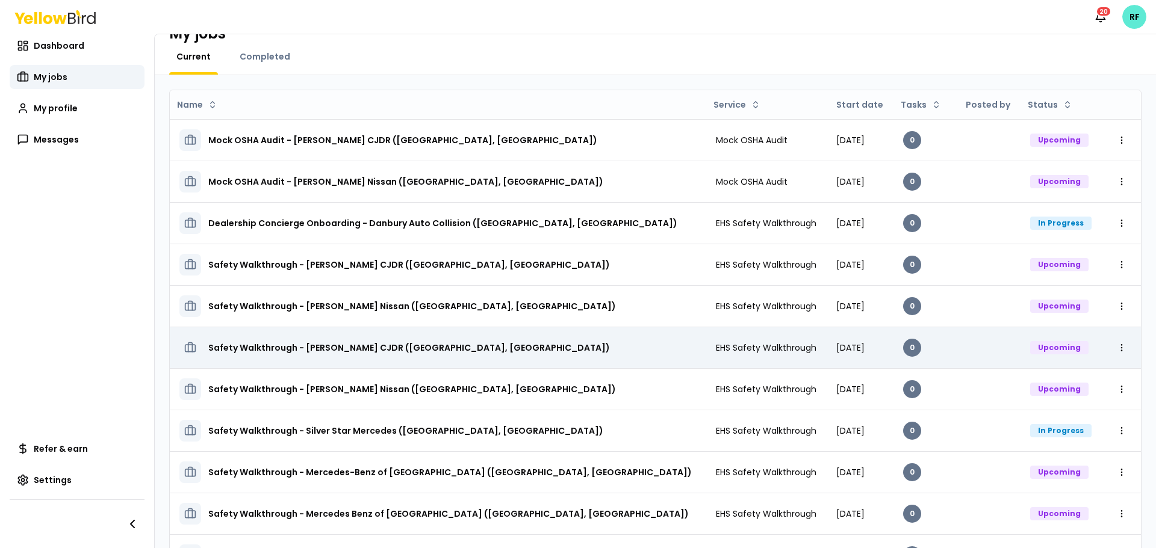
scroll to position [0, 0]
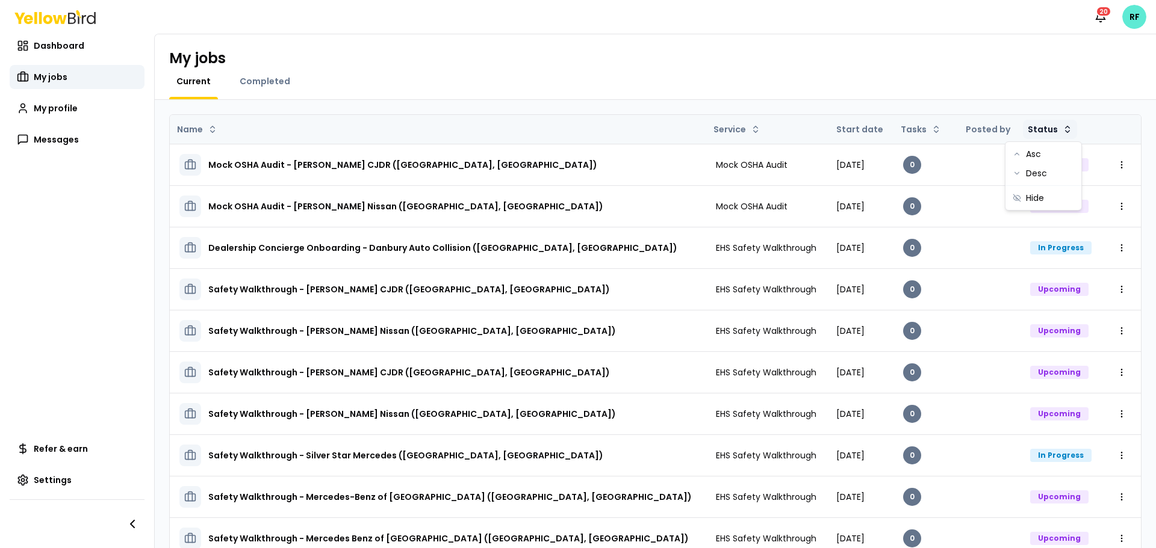
click at [1028, 129] on html "Notifications 20 RF Dashboard My jobs My profile Messages Refer & earn Settings…" at bounding box center [578, 274] width 1156 height 548
click at [1030, 169] on div "Desc" at bounding box center [1043, 173] width 71 height 19
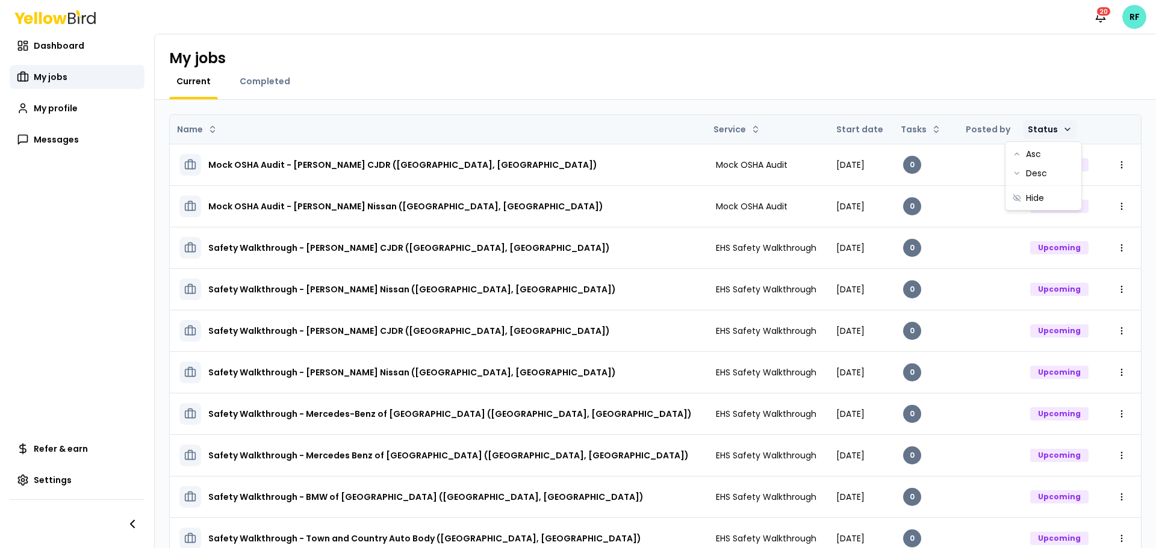
click at [1023, 128] on html "Notifications 20 RF Dashboard My jobs My profile Messages Refer & earn Settings…" at bounding box center [578, 274] width 1156 height 548
click at [1032, 145] on div "Asc" at bounding box center [1043, 153] width 71 height 19
